Goal: Information Seeking & Learning: Learn about a topic

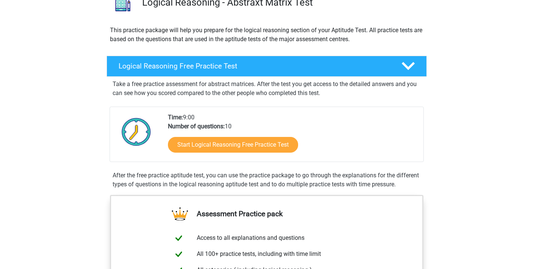
scroll to position [116, 0]
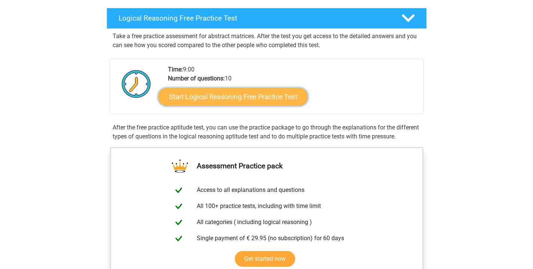
click at [254, 97] on link "Start Logical Reasoning Free Practice Test" at bounding box center [233, 97] width 150 height 18
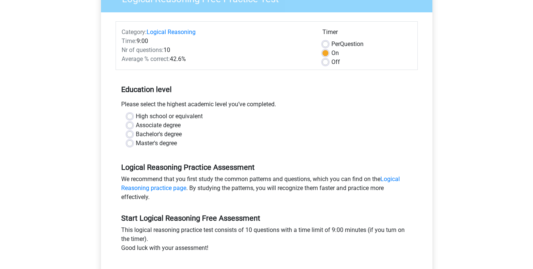
scroll to position [88, 0]
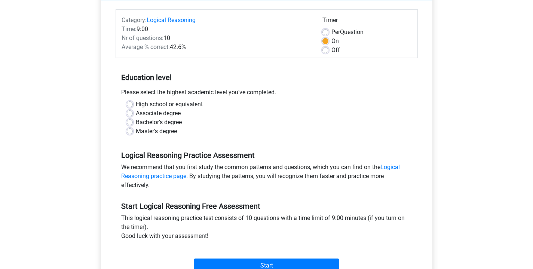
click at [148, 108] on label "High school or equivalent" at bounding box center [169, 104] width 67 height 9
click at [133, 107] on input "High school or equivalent" at bounding box center [130, 103] width 6 height 7
radio input "true"
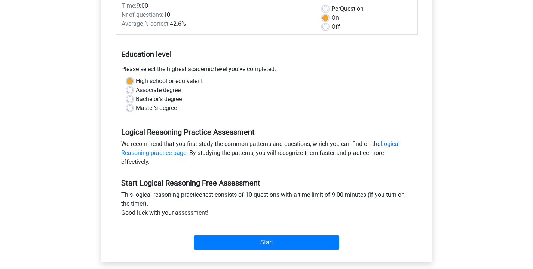
scroll to position [154, 0]
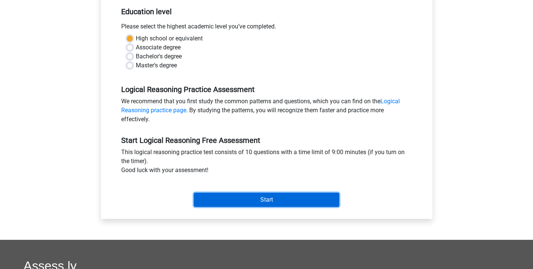
click at [281, 199] on input "Start" at bounding box center [267, 200] width 146 height 14
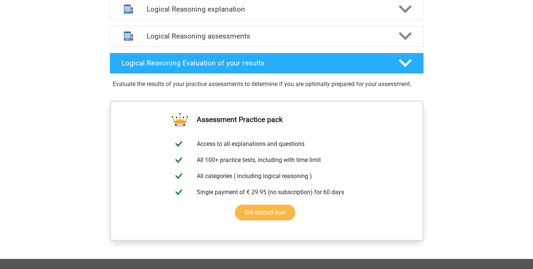
scroll to position [385, 0]
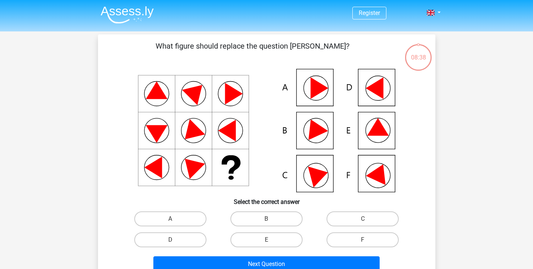
click at [376, 138] on icon at bounding box center [267, 130] width 302 height 123
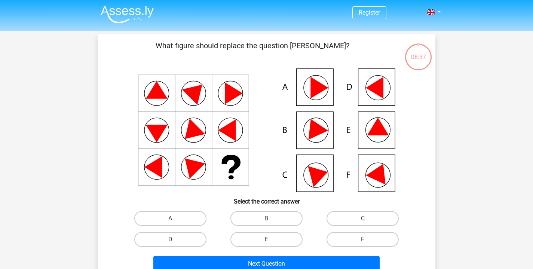
scroll to position [1, 0]
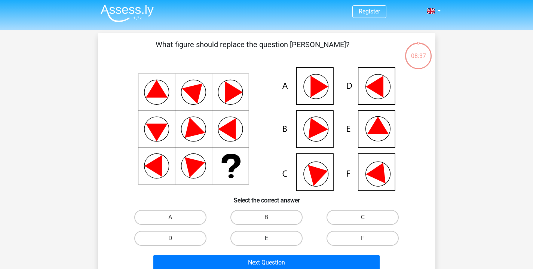
click at [263, 242] on label "E" at bounding box center [267, 238] width 72 height 15
click at [266, 242] on input "E" at bounding box center [268, 240] width 5 height 5
radio input "true"
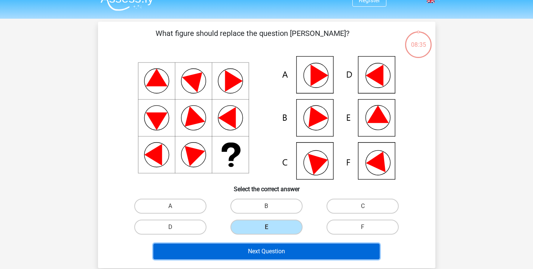
click at [278, 254] on button "Next Question" at bounding box center [266, 252] width 226 height 16
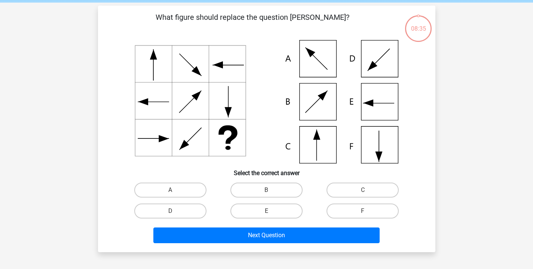
scroll to position [34, 0]
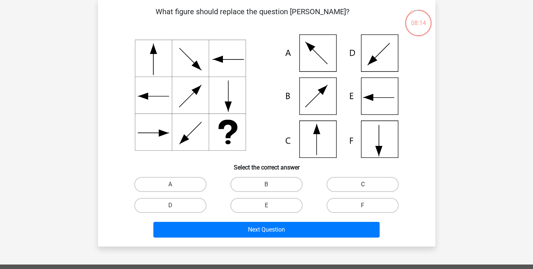
click at [348, 180] on label "C" at bounding box center [363, 184] width 72 height 15
click at [363, 184] on input "C" at bounding box center [365, 186] width 5 height 5
radio input "true"
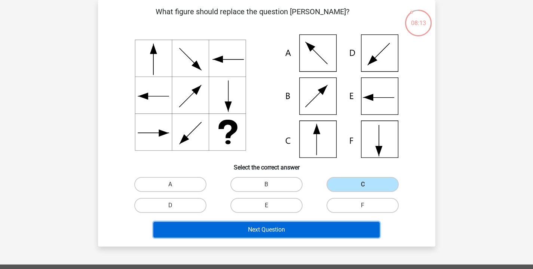
click at [293, 231] on button "Next Question" at bounding box center [266, 230] width 226 height 16
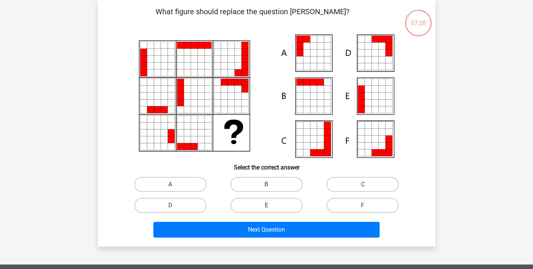
click at [275, 203] on label "E" at bounding box center [267, 205] width 72 height 15
click at [271, 205] on input "E" at bounding box center [268, 207] width 5 height 5
radio input "true"
click at [186, 182] on label "A" at bounding box center [170, 184] width 72 height 15
click at [175, 184] on input "A" at bounding box center [172, 186] width 5 height 5
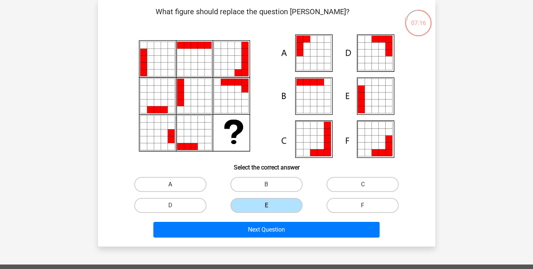
radio input "true"
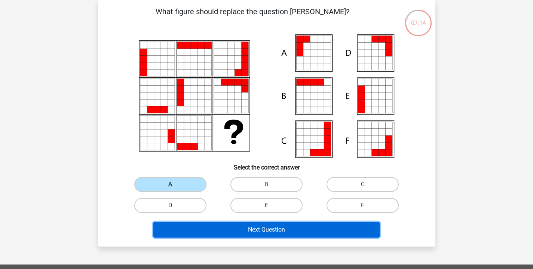
click at [254, 234] on button "Next Question" at bounding box center [266, 230] width 226 height 16
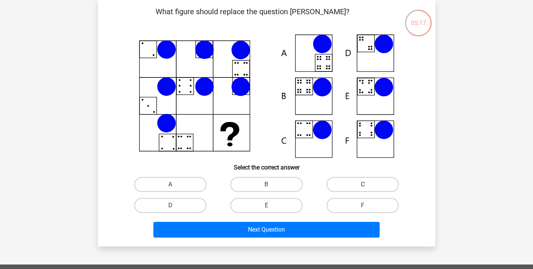
click at [334, 182] on label "C" at bounding box center [363, 184] width 72 height 15
click at [363, 184] on input "C" at bounding box center [365, 186] width 5 height 5
radio input "true"
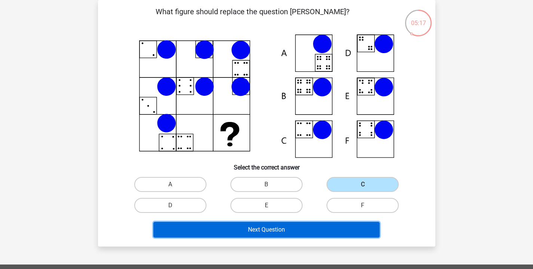
click at [317, 230] on button "Next Question" at bounding box center [266, 230] width 226 height 16
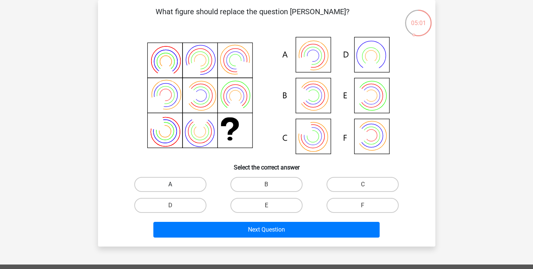
click at [195, 186] on label "A" at bounding box center [170, 184] width 72 height 15
click at [175, 186] on input "A" at bounding box center [172, 186] width 5 height 5
radio input "true"
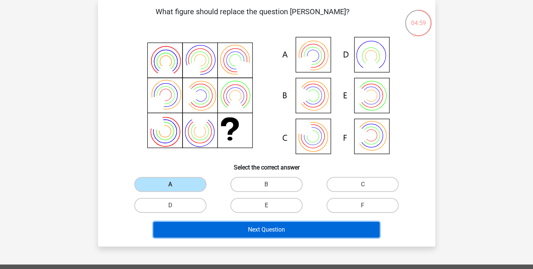
click at [277, 233] on button "Next Question" at bounding box center [266, 230] width 226 height 16
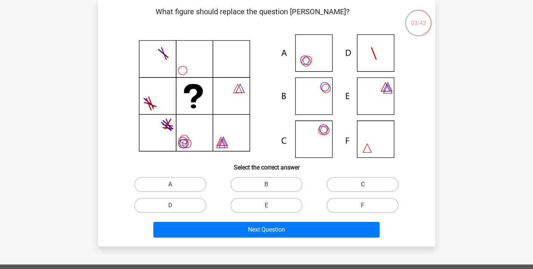
click at [354, 183] on label "C" at bounding box center [363, 184] width 72 height 15
click at [363, 184] on input "C" at bounding box center [365, 186] width 5 height 5
radio input "true"
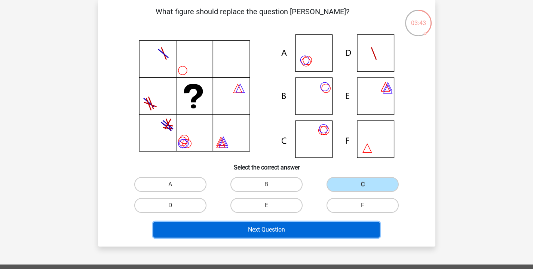
click at [316, 226] on button "Next Question" at bounding box center [266, 230] width 226 height 16
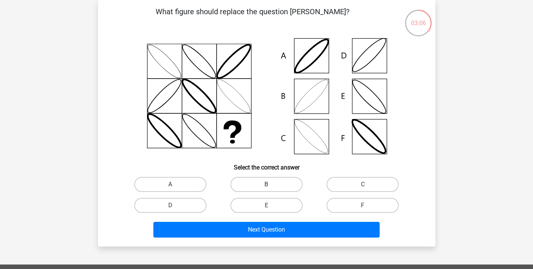
click at [250, 184] on label "B" at bounding box center [267, 184] width 72 height 15
click at [266, 184] on input "B" at bounding box center [268, 186] width 5 height 5
radio input "true"
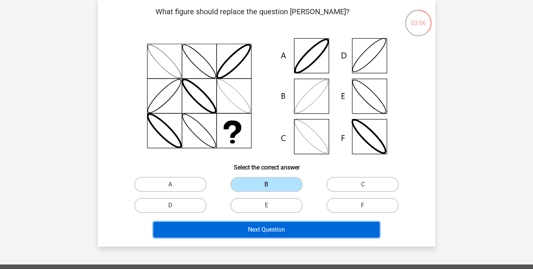
click at [275, 227] on button "Next Question" at bounding box center [266, 230] width 226 height 16
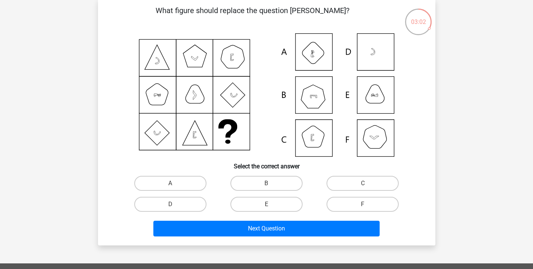
scroll to position [34, 0]
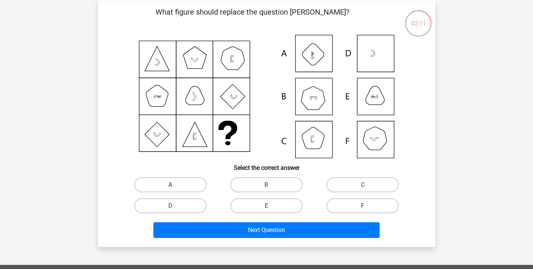
click at [350, 213] on label "F" at bounding box center [363, 205] width 72 height 15
click at [363, 211] on input "F" at bounding box center [365, 208] width 5 height 5
radio input "true"
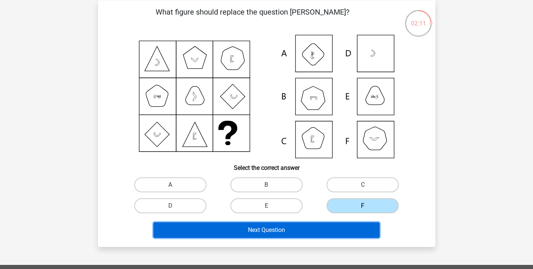
click at [342, 233] on button "Next Question" at bounding box center [266, 230] width 226 height 16
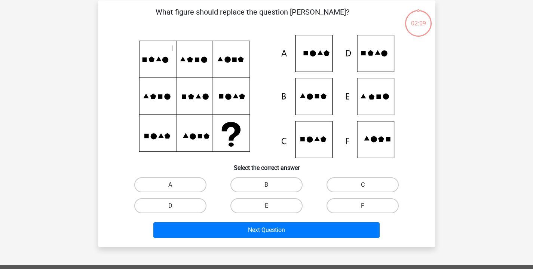
scroll to position [34, 0]
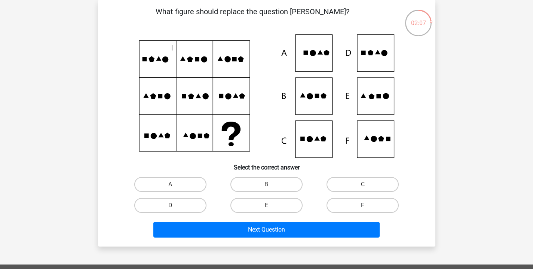
click at [351, 205] on label "F" at bounding box center [363, 205] width 72 height 15
click at [363, 205] on input "F" at bounding box center [365, 207] width 5 height 5
radio input "true"
click at [351, 205] on label "F" at bounding box center [363, 205] width 72 height 15
click at [363, 205] on input "F" at bounding box center [365, 207] width 5 height 5
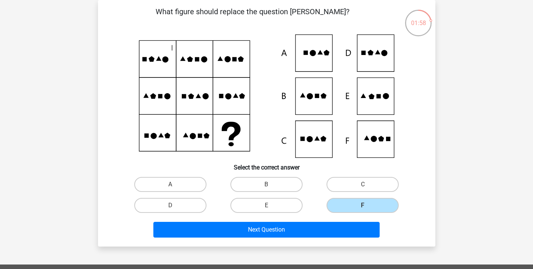
click at [267, 81] on icon at bounding box center [267, 95] width 302 height 123
click at [260, 201] on label "E" at bounding box center [267, 205] width 72 height 15
click at [266, 205] on input "E" at bounding box center [268, 207] width 5 height 5
radio input "true"
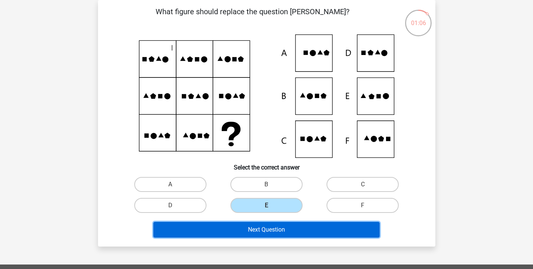
click at [271, 231] on button "Next Question" at bounding box center [266, 230] width 226 height 16
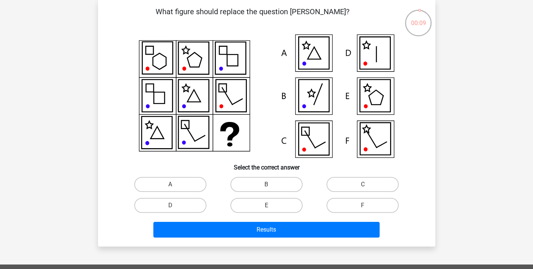
click at [367, 103] on icon at bounding box center [375, 96] width 30 height 32
click at [274, 210] on label "E" at bounding box center [267, 205] width 72 height 15
click at [271, 210] on input "E" at bounding box center [268, 207] width 5 height 5
radio input "true"
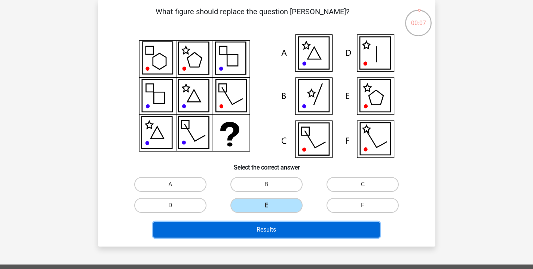
click at [272, 231] on button "Results" at bounding box center [266, 230] width 226 height 16
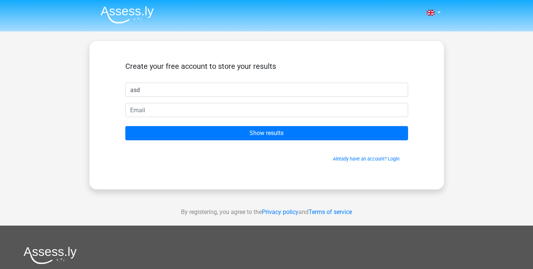
type input "asd"
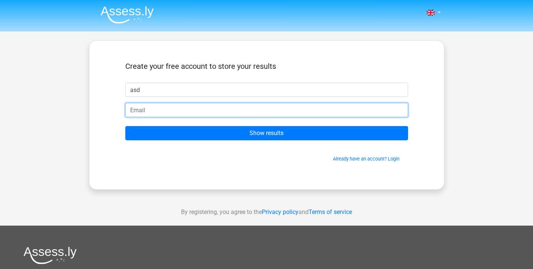
click at [232, 110] on input "email" at bounding box center [266, 110] width 283 height 14
type input "[EMAIL_ADDRESS][DOMAIN_NAME]"
click at [125, 126] on input "Show results" at bounding box center [266, 133] width 283 height 14
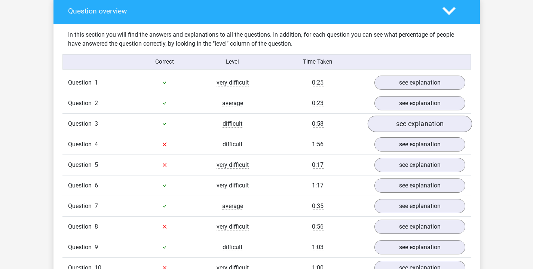
scroll to position [562, 0]
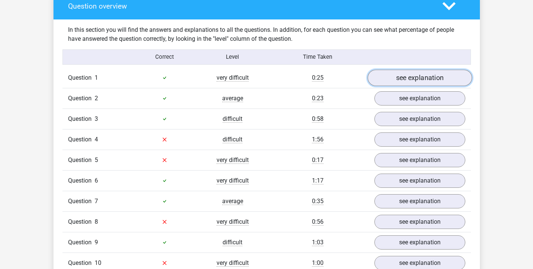
click at [422, 82] on link "see explanation" at bounding box center [419, 78] width 104 height 16
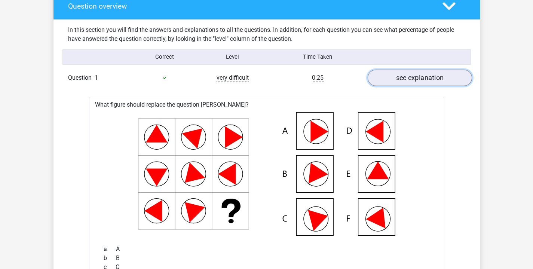
click at [422, 82] on link "see explanation" at bounding box center [419, 78] width 104 height 16
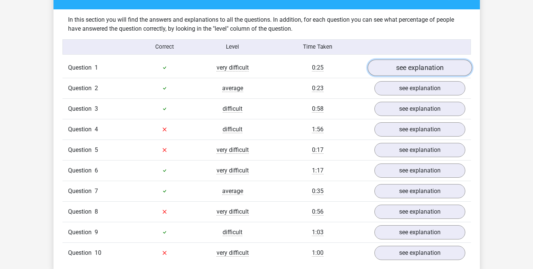
scroll to position [574, 0]
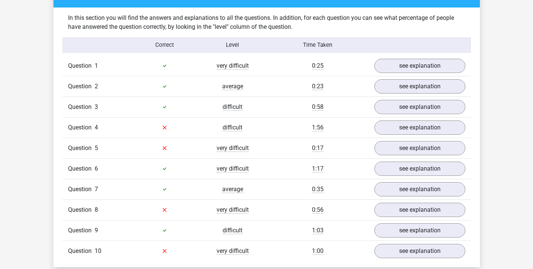
click at [414, 138] on div "Question 5 very difficult 0:17 see explanation" at bounding box center [266, 148] width 409 height 21
click at [415, 129] on link "see explanation" at bounding box center [419, 127] width 104 height 16
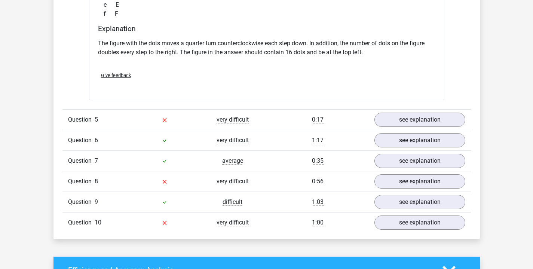
scroll to position [904, 0]
click at [397, 121] on link "see explanation" at bounding box center [419, 120] width 104 height 16
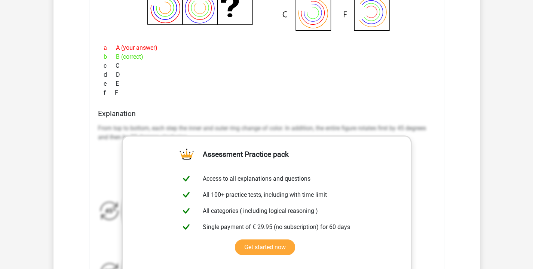
scroll to position [1167, 0]
